Goal: Navigation & Orientation: Find specific page/section

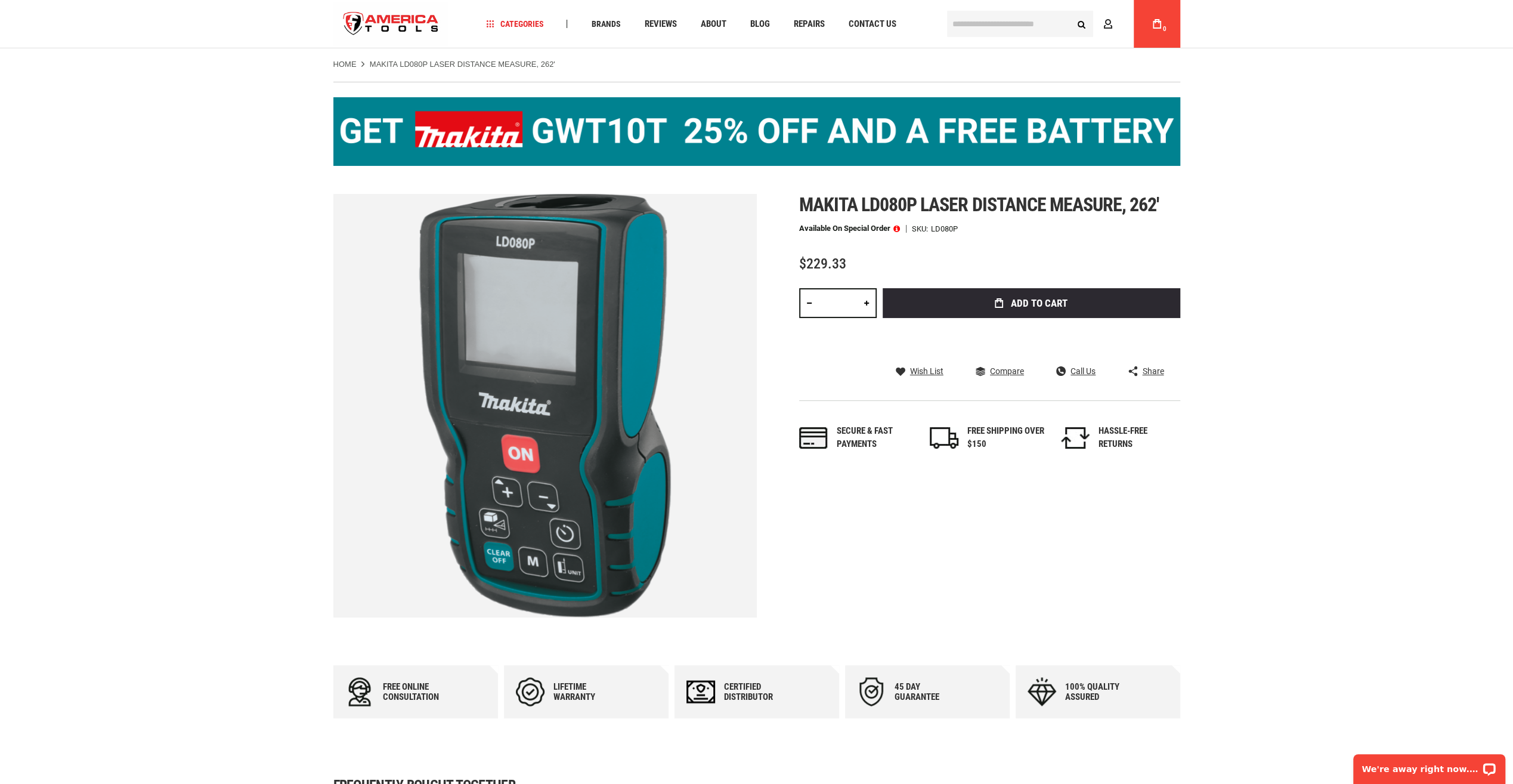
scroll to position [59, 0]
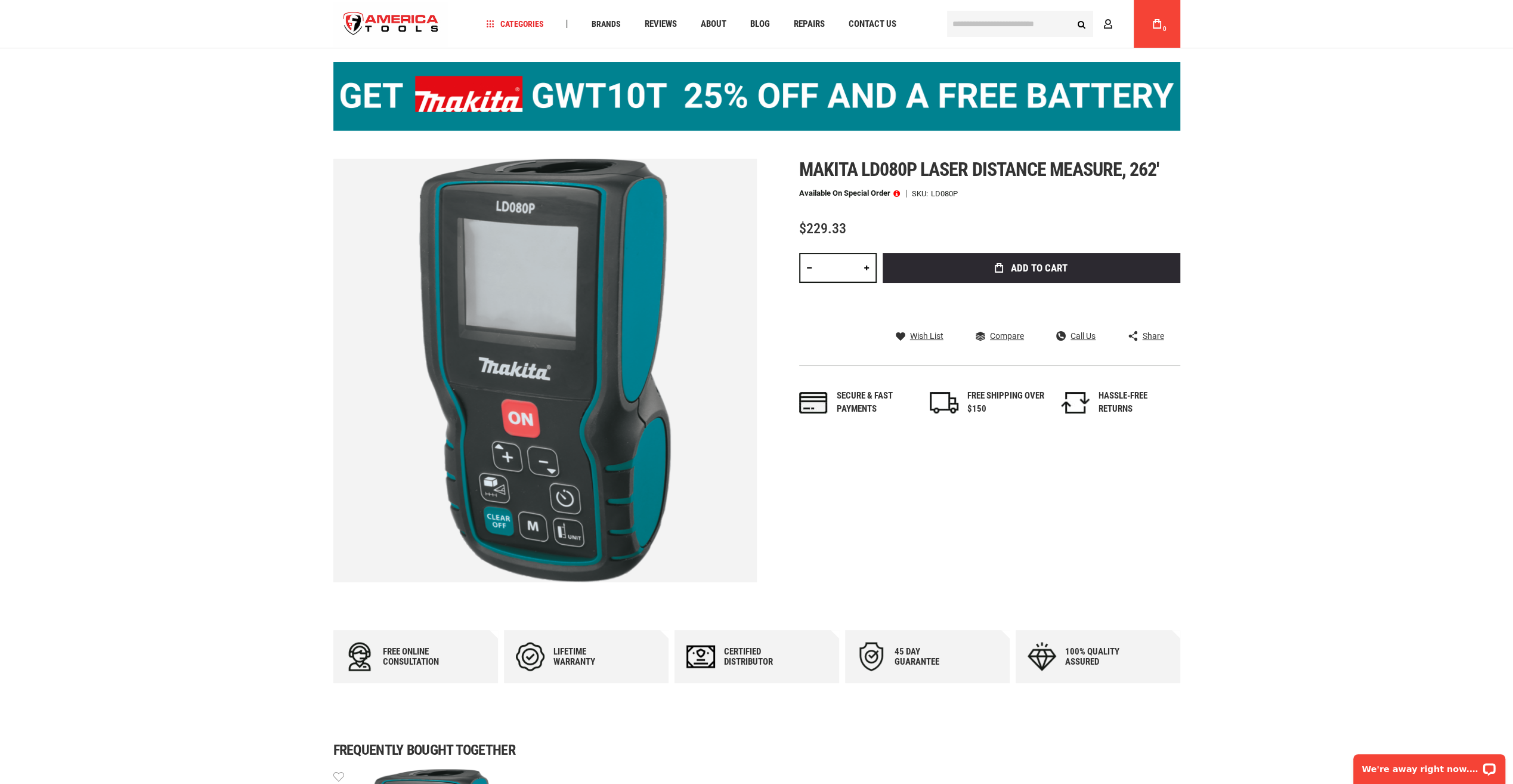
drag, startPoint x: 563, startPoint y: 380, endPoint x: 470, endPoint y: 405, distance: 96.3
click at [470, 405] on img at bounding box center [545, 370] width 424 height 424
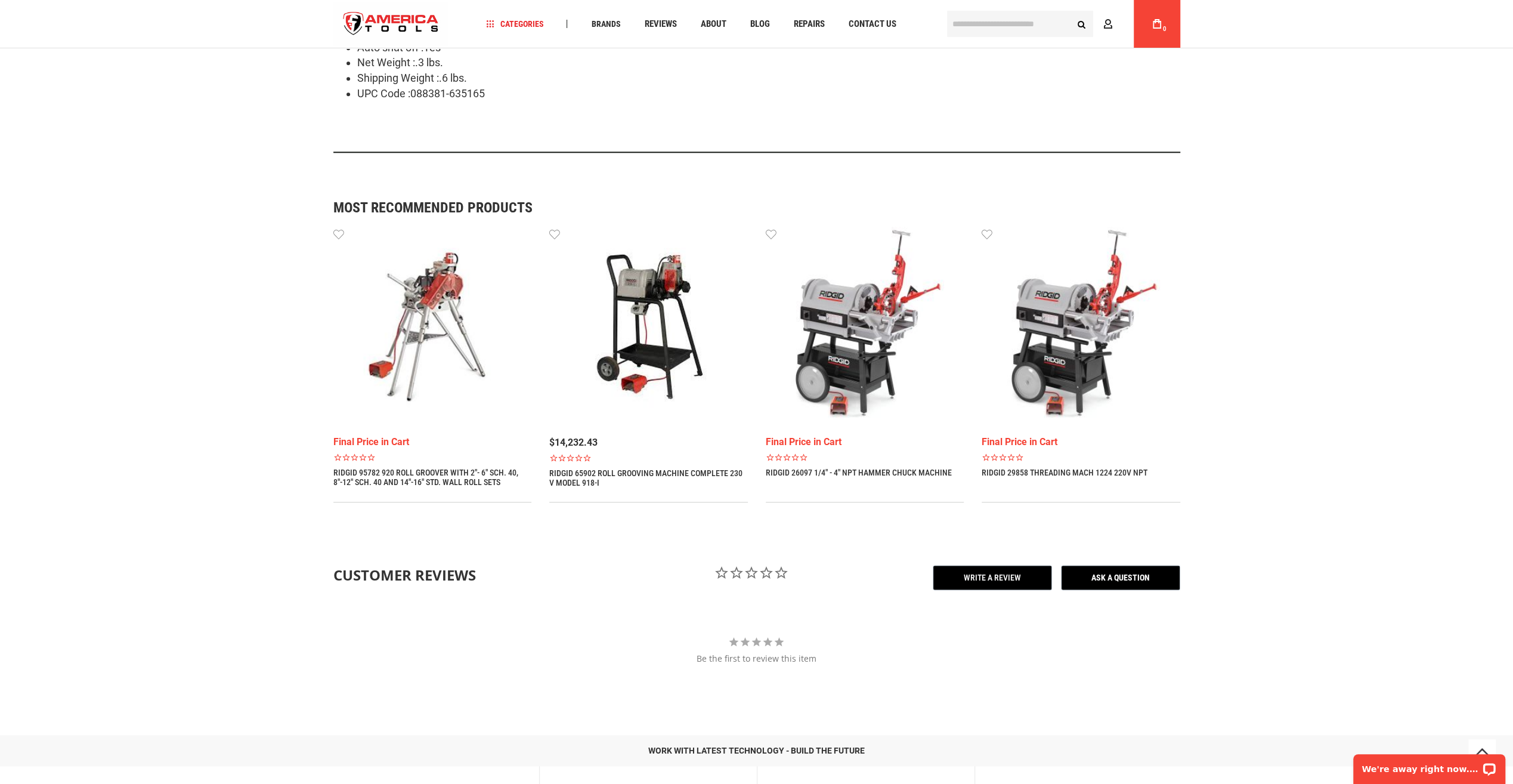
scroll to position [1253, 0]
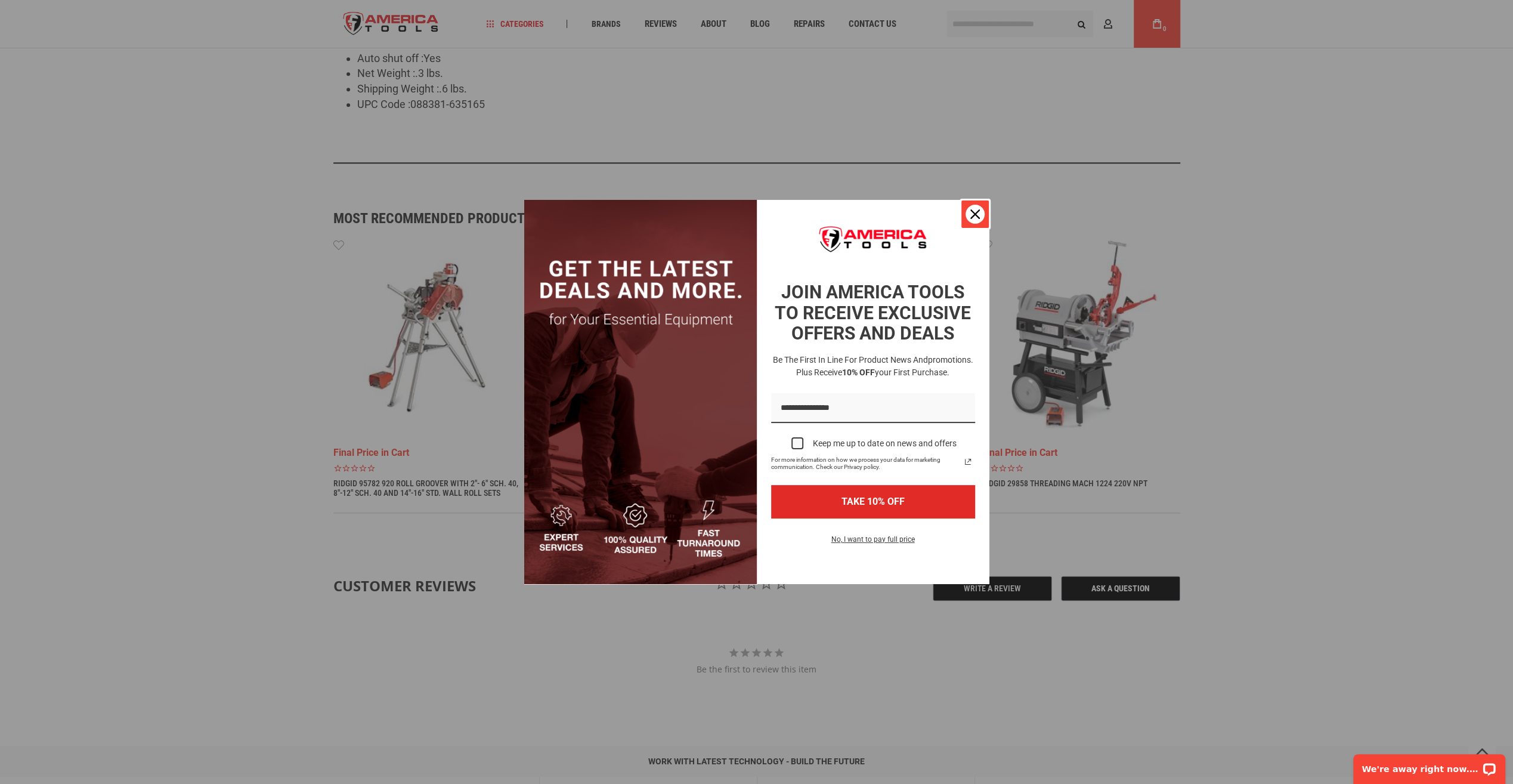
click at [964, 217] on button "Close" at bounding box center [975, 214] width 29 height 29
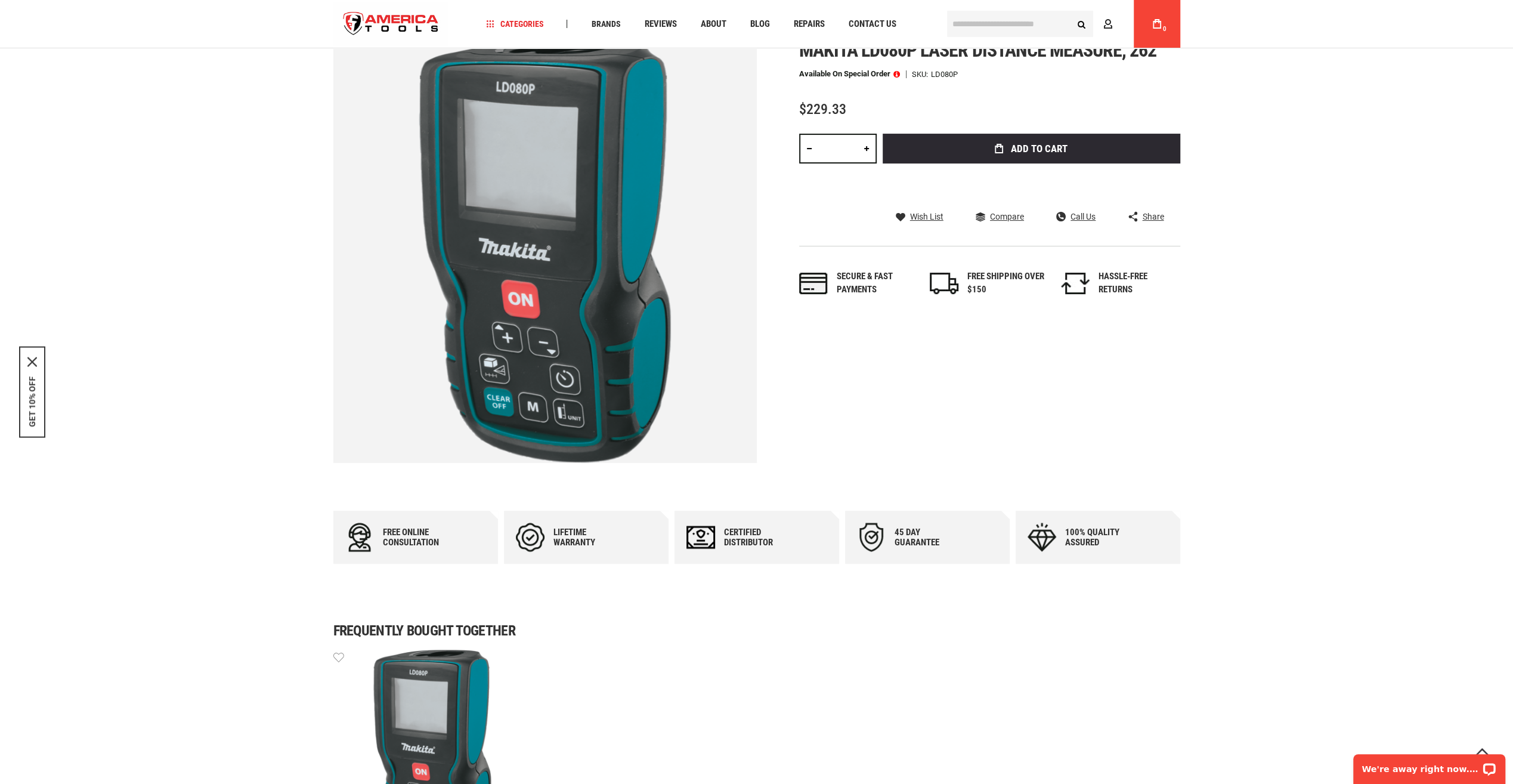
scroll to position [0, 0]
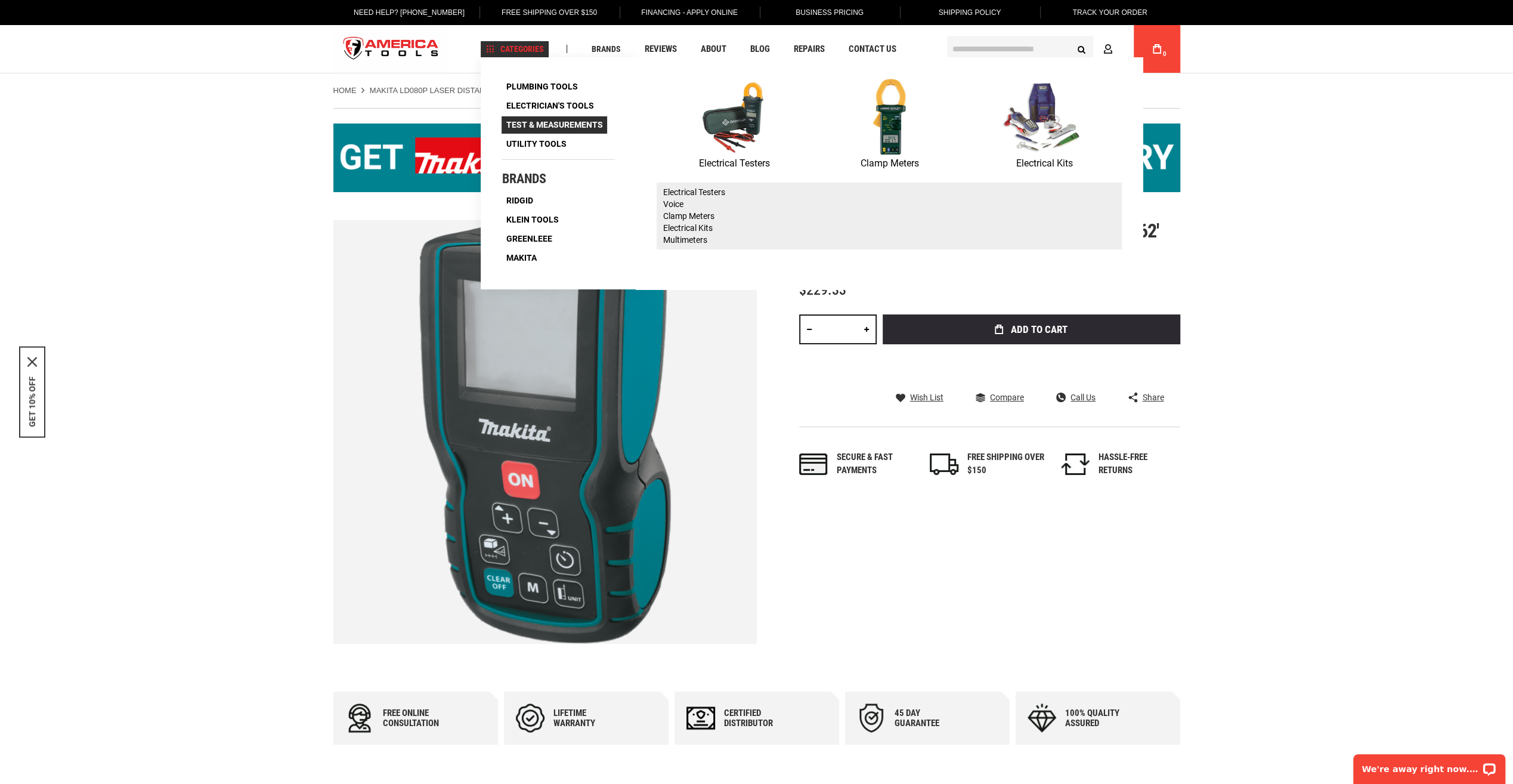
click at [555, 121] on span "Test & Measurements" at bounding box center [554, 124] width 97 height 8
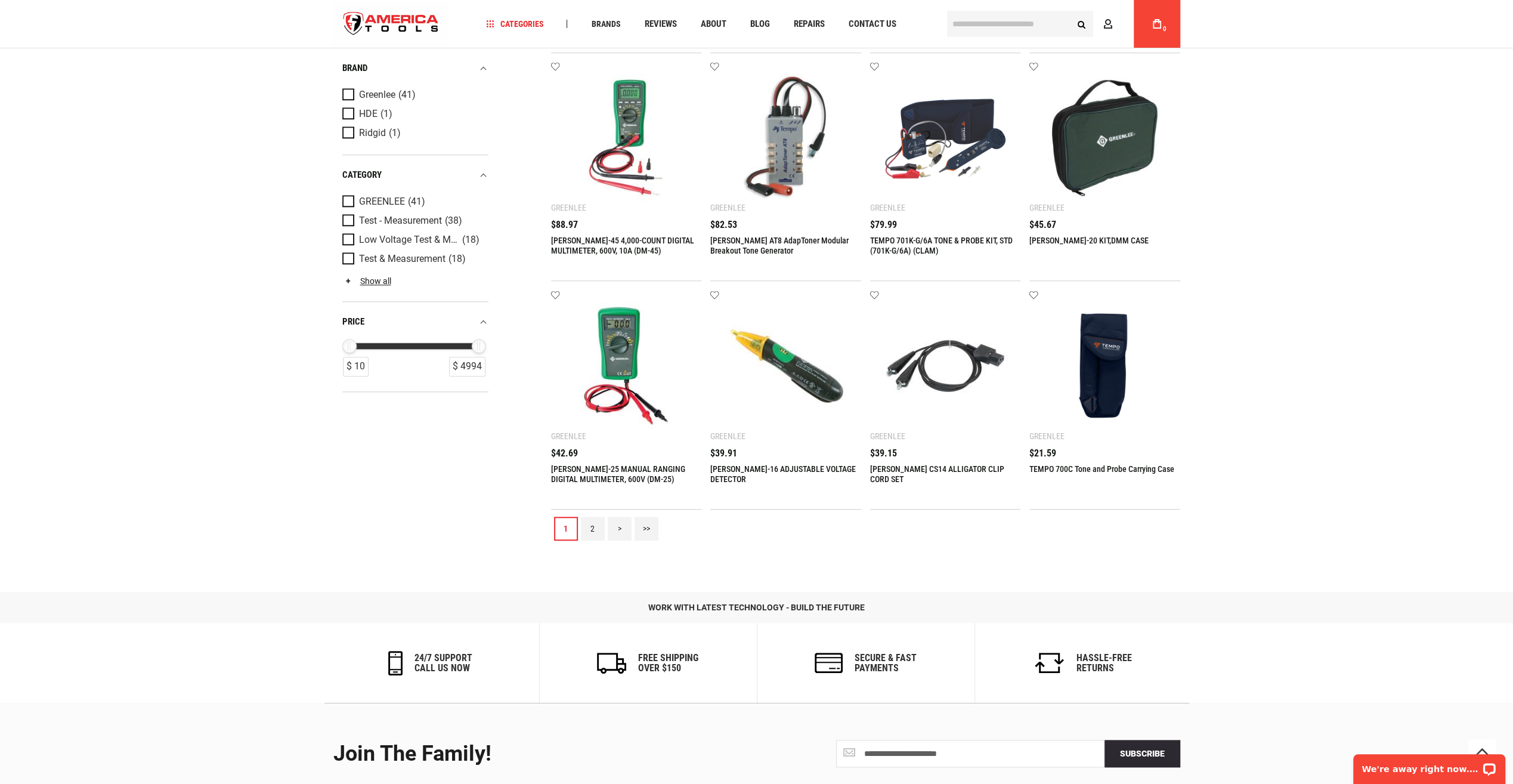
scroll to position [1014, 0]
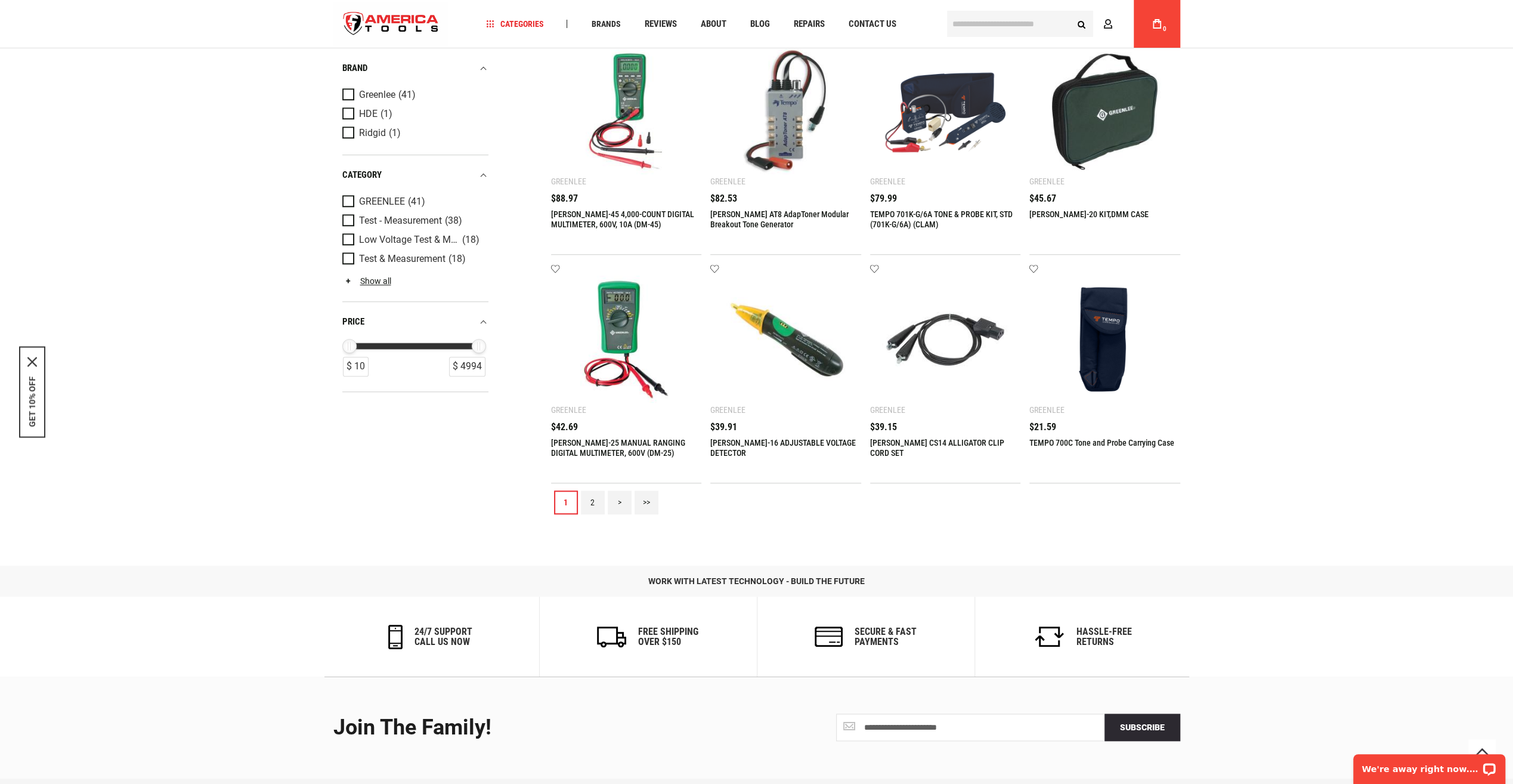
click at [599, 501] on link "2" at bounding box center [593, 502] width 24 height 24
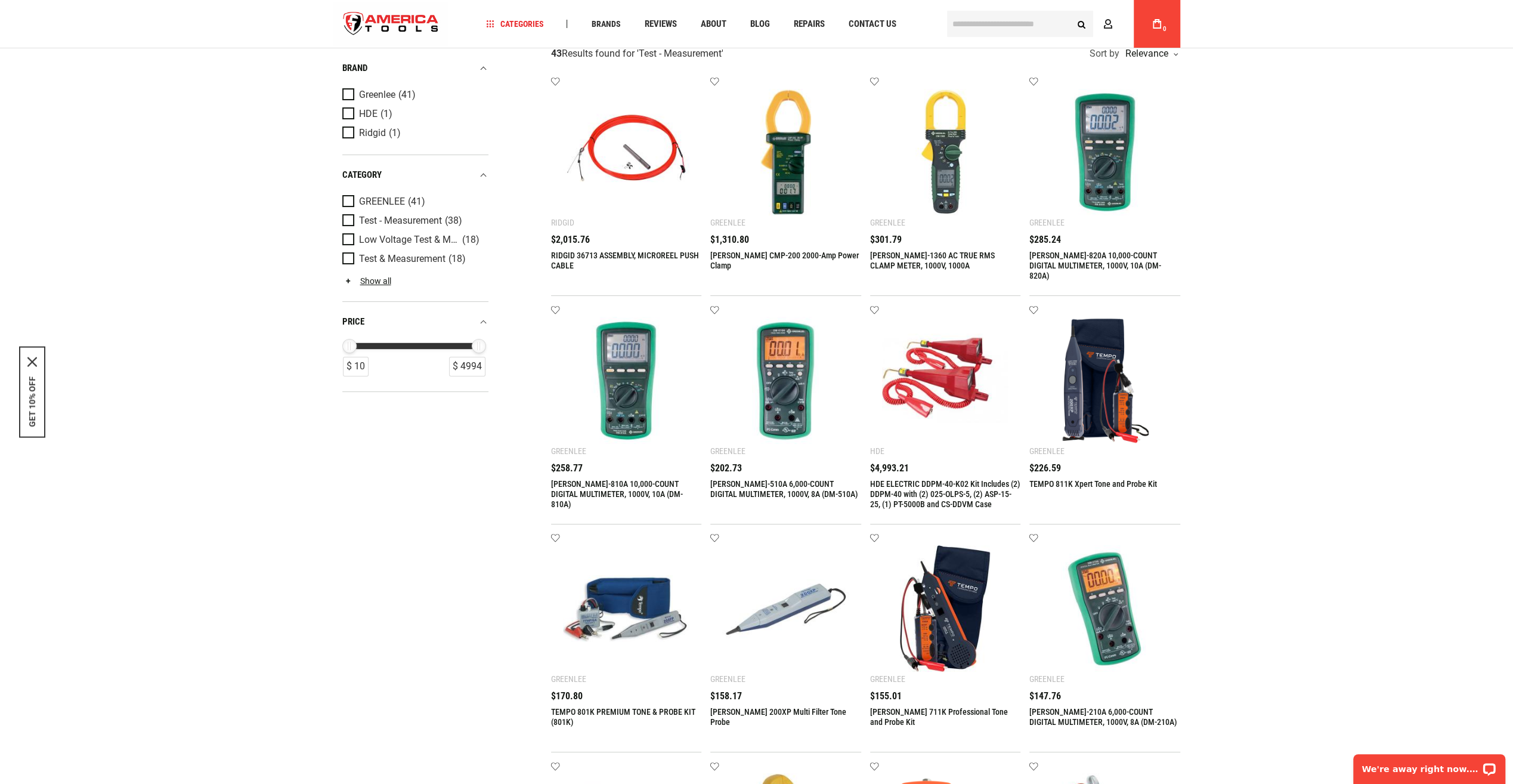
scroll to position [0, 0]
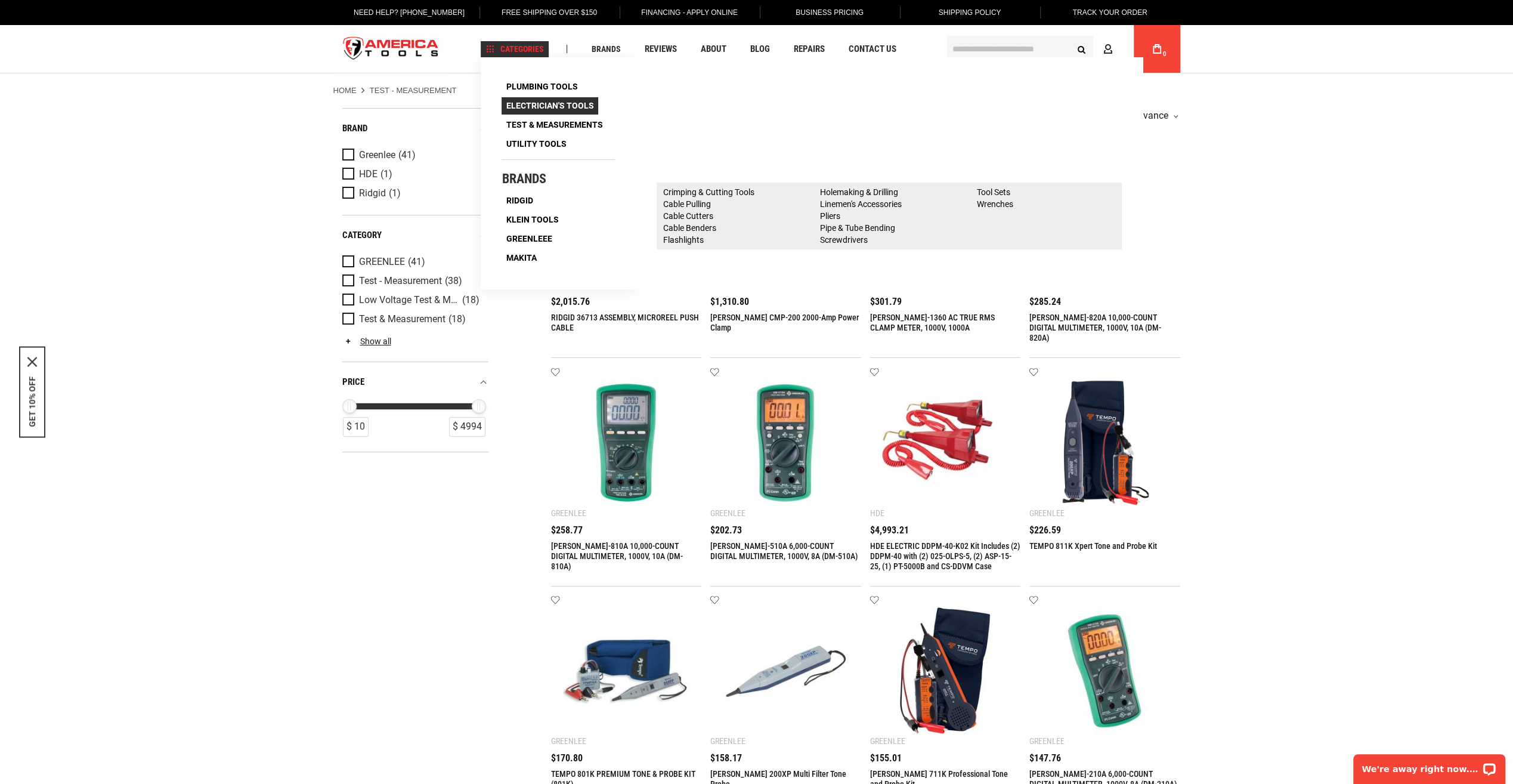
click at [539, 102] on span "Electrician's Tools" at bounding box center [550, 105] width 87 height 8
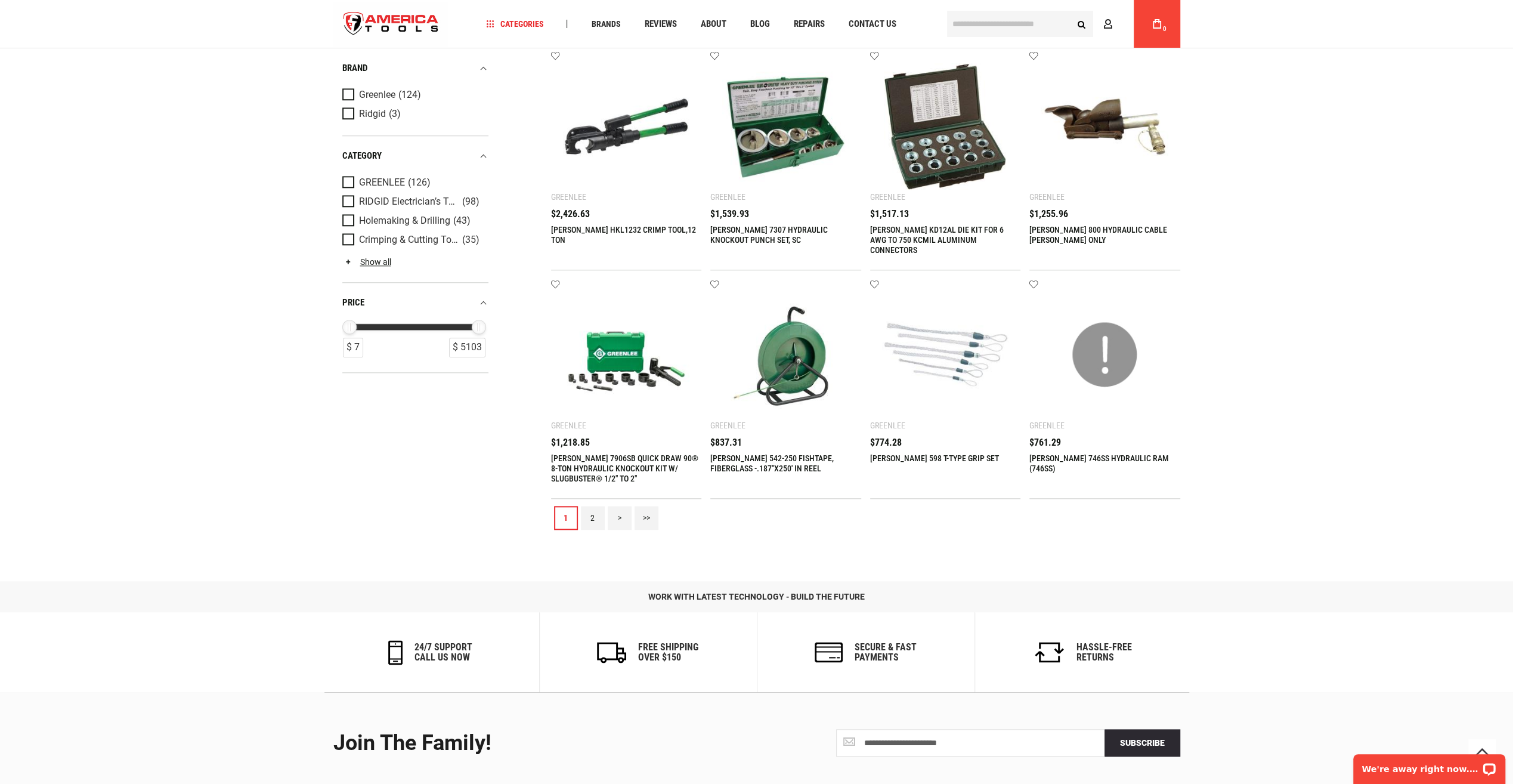
scroll to position [1074, 0]
